Goal: Find specific page/section: Find specific page/section

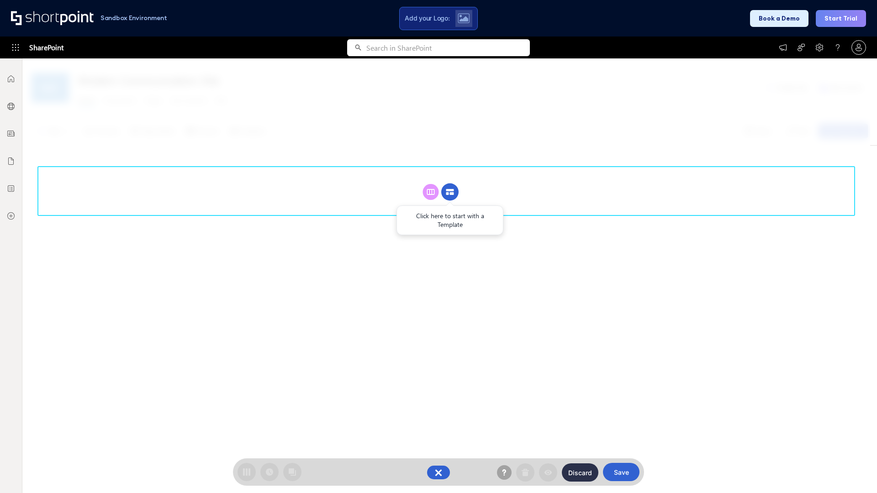
click at [450, 192] on circle at bounding box center [449, 192] width 17 height 17
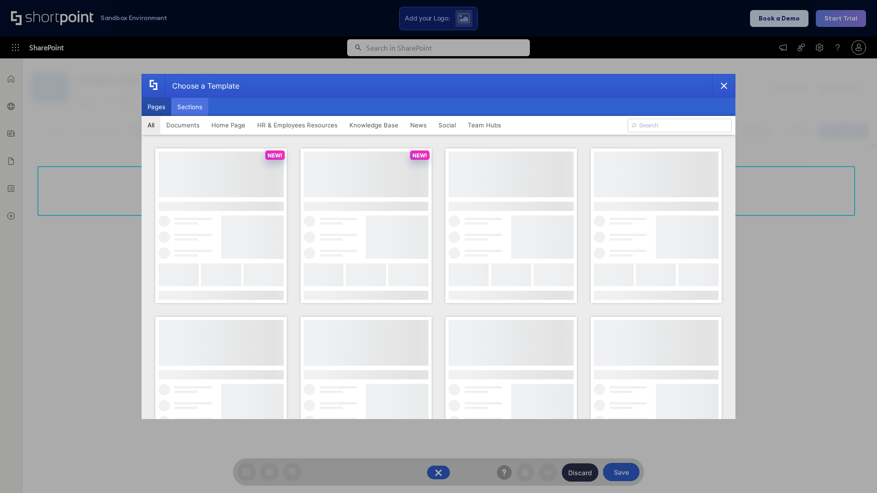
click at [190, 107] on button "Sections" at bounding box center [189, 107] width 37 height 18
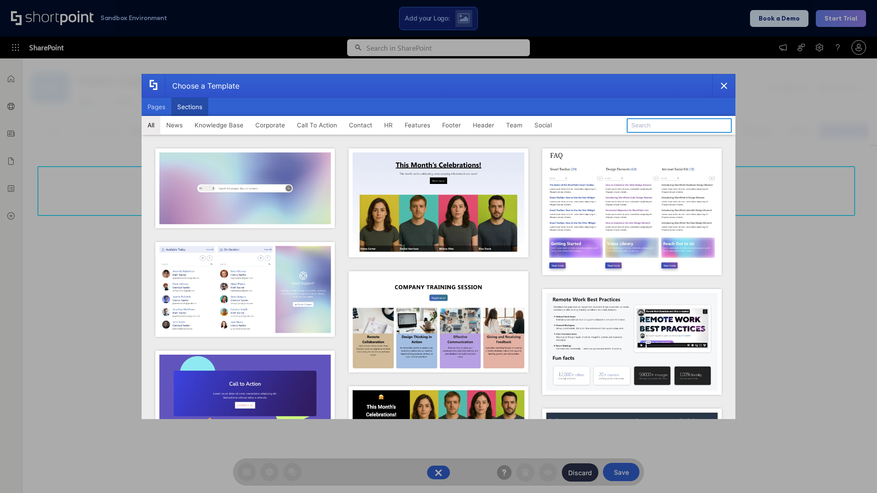
type input "FAQ 1"
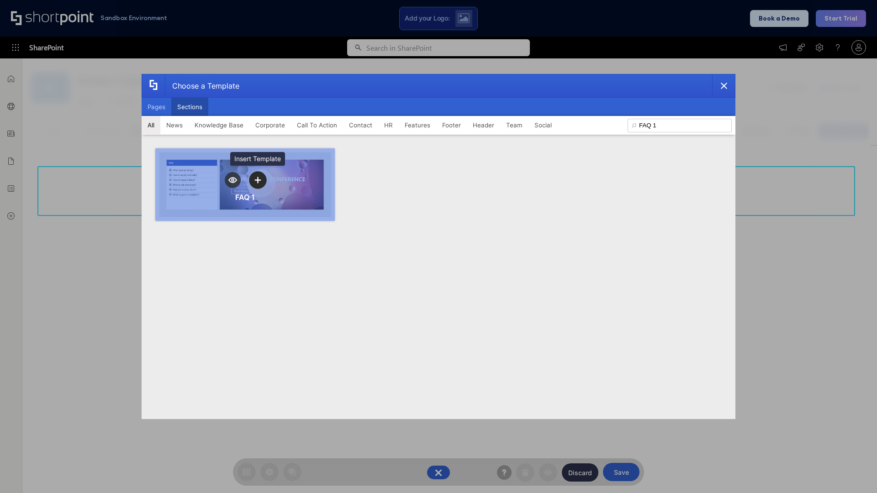
click at [258, 180] on icon "template selector" at bounding box center [257, 180] width 6 height 6
